Goal: Check status

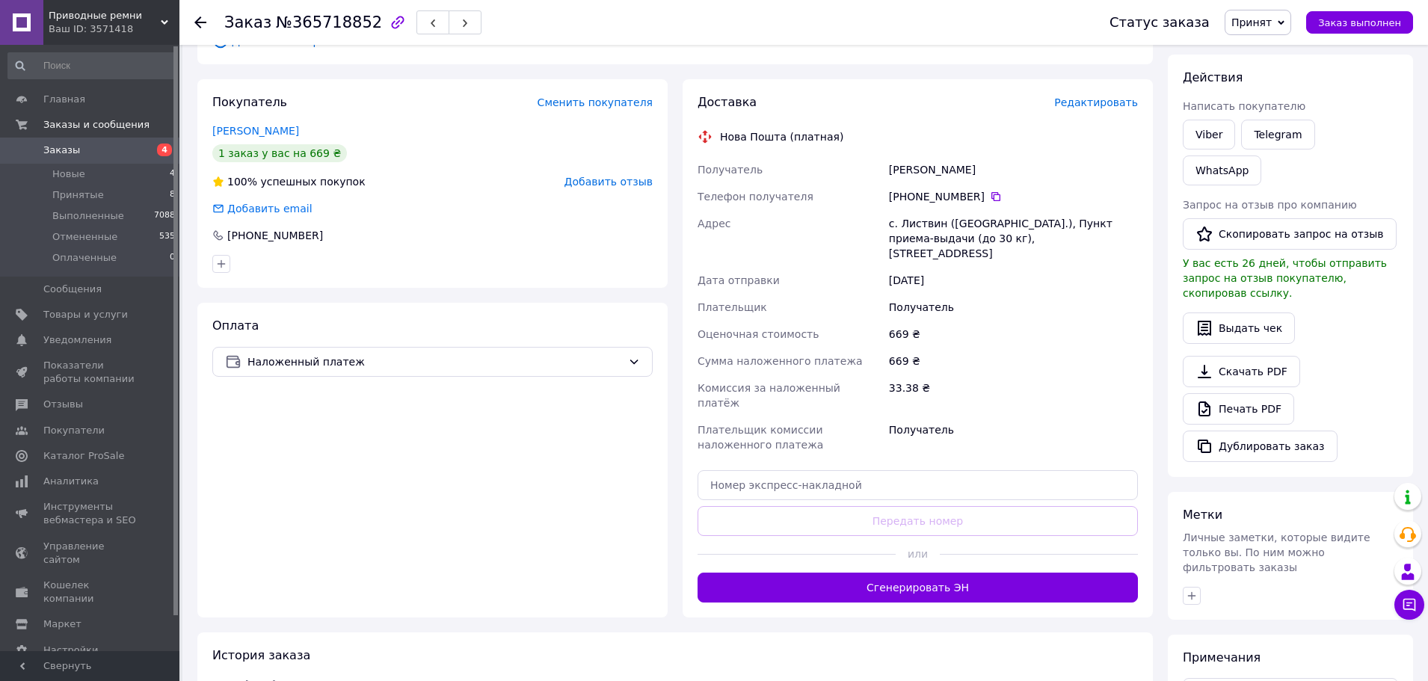
scroll to position [299, 0]
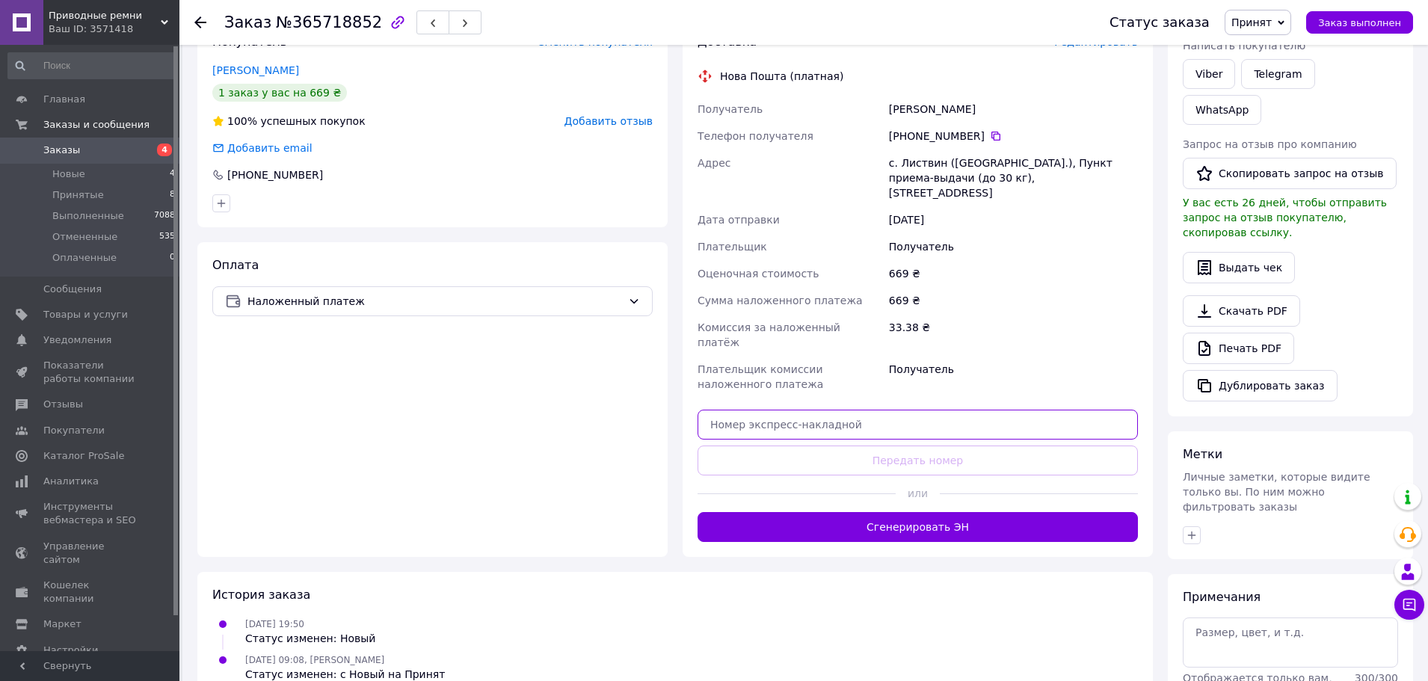
click at [928, 410] on input "text" at bounding box center [917, 425] width 440 height 30
paste input "59001472806266"
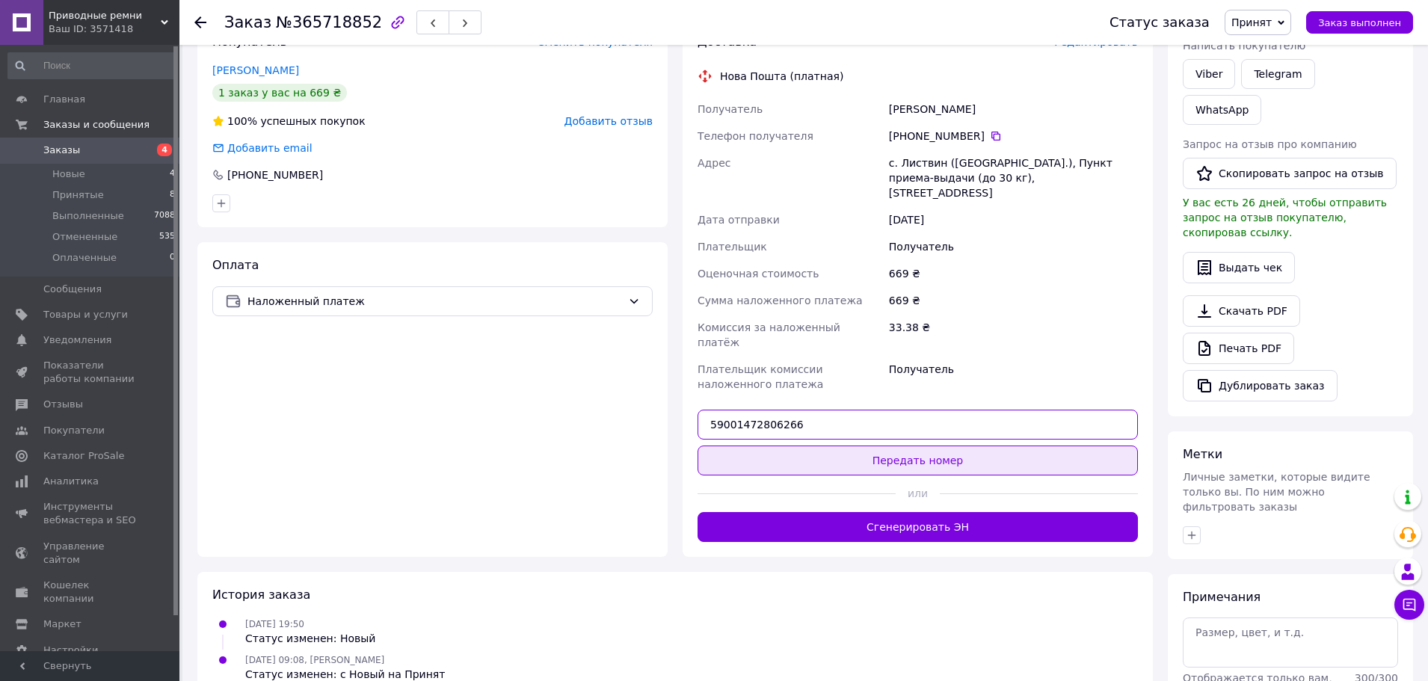
type input "59001472806266"
click at [923, 445] on button "Передать номер" at bounding box center [917, 460] width 440 height 30
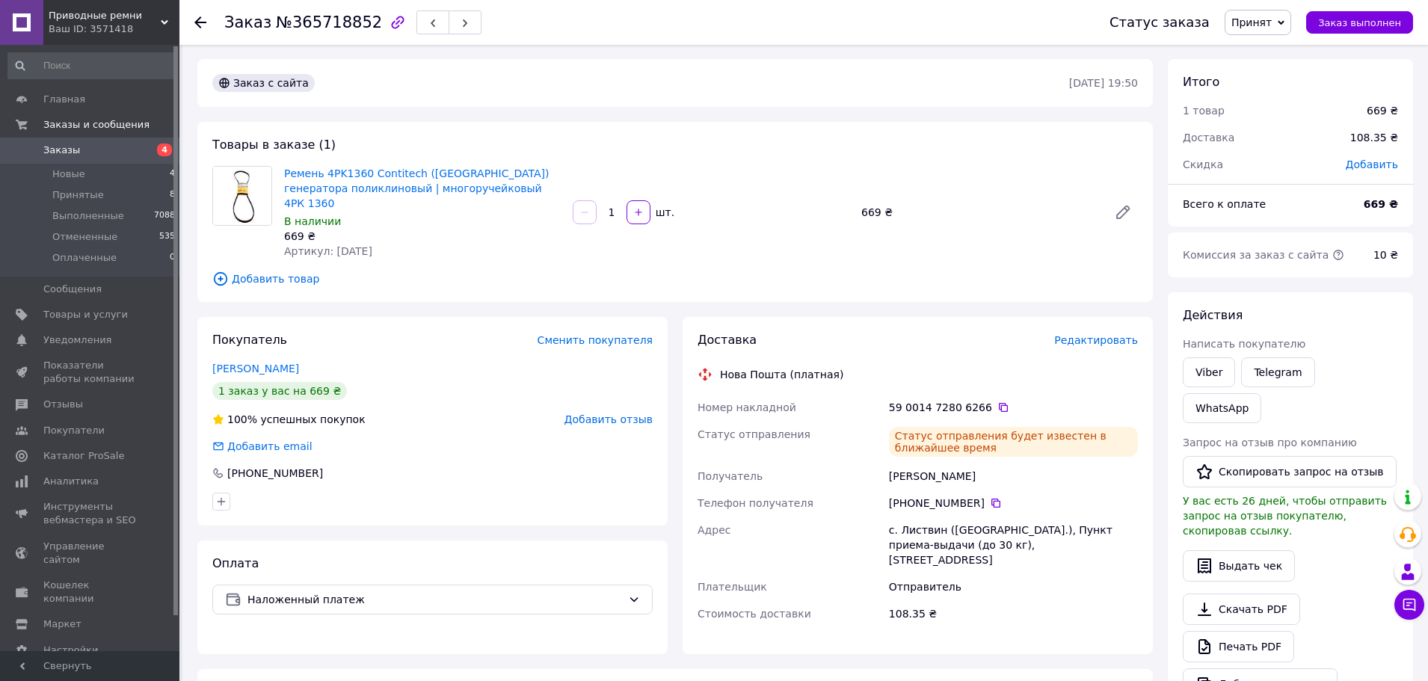
scroll to position [0, 0]
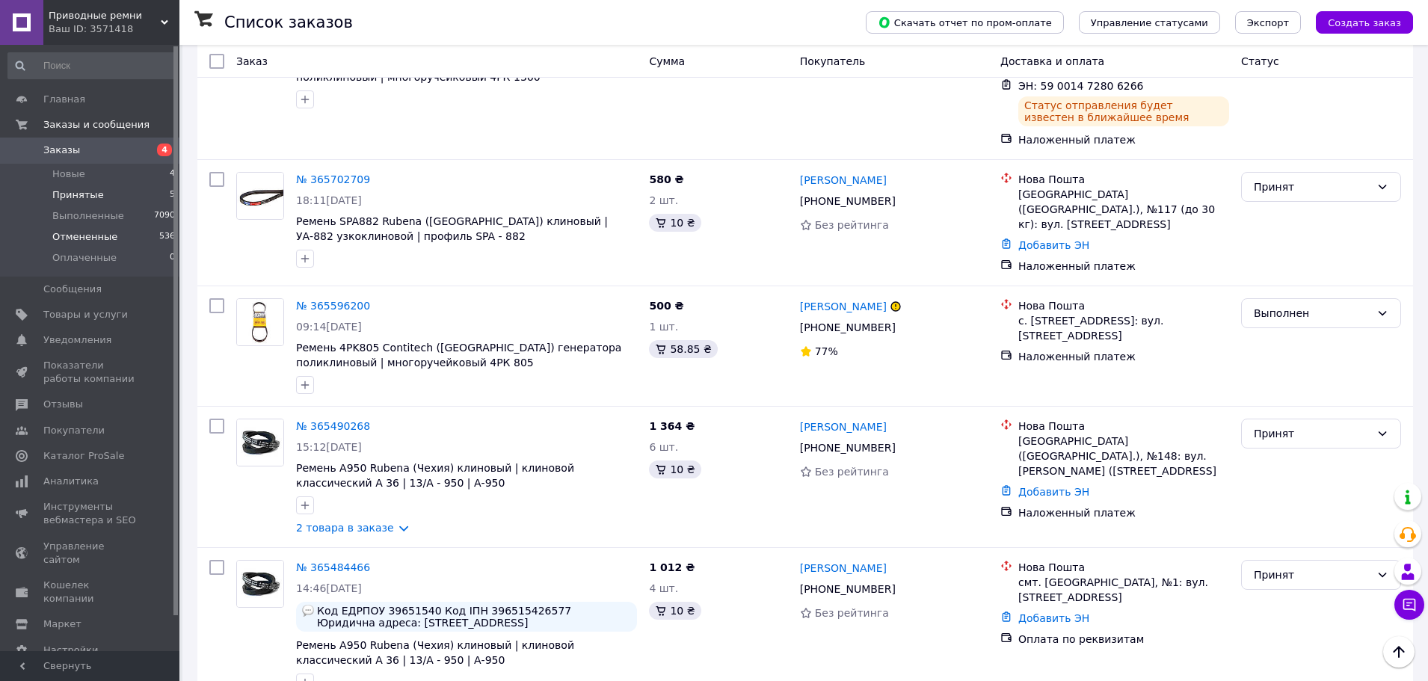
scroll to position [72, 0]
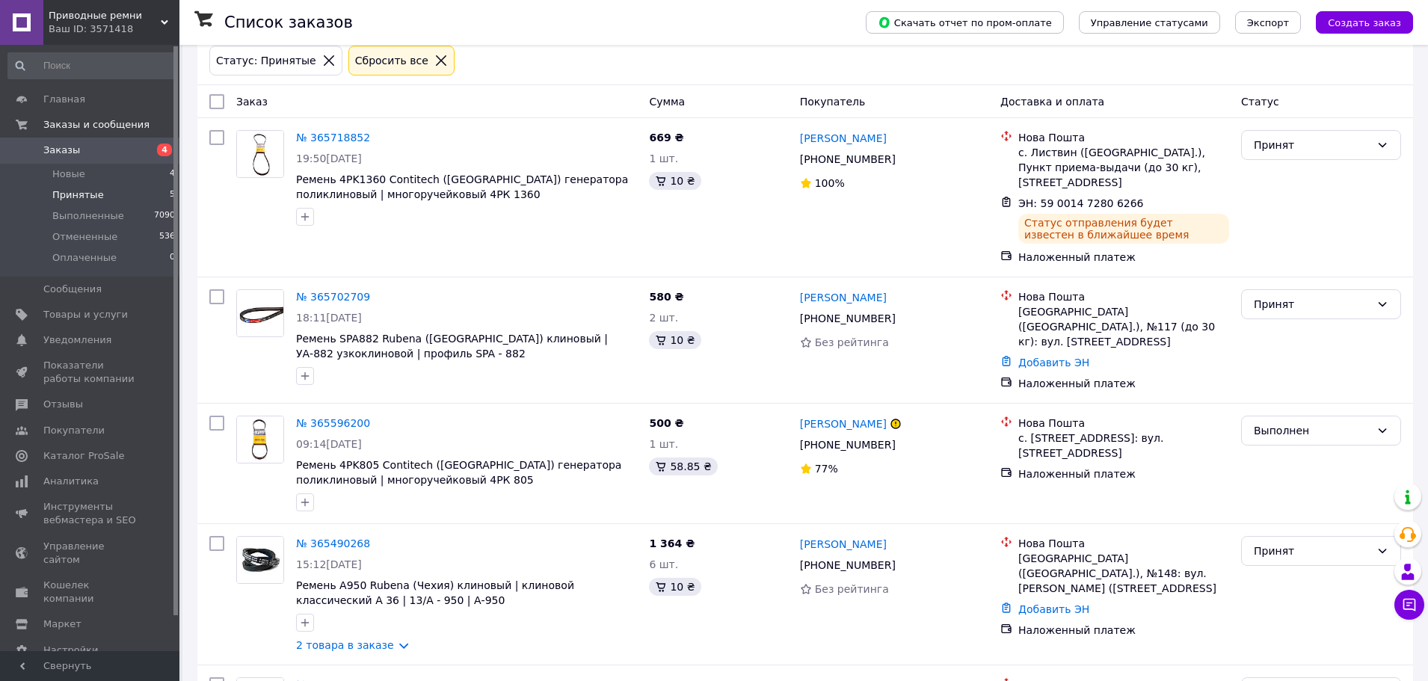
click at [102, 185] on li "Принятые 5" at bounding box center [92, 195] width 184 height 21
click at [82, 171] on li "Новые 4" at bounding box center [92, 174] width 184 height 21
click at [79, 171] on span "Новые" at bounding box center [68, 173] width 33 height 13
